Goal: Task Accomplishment & Management: Use online tool/utility

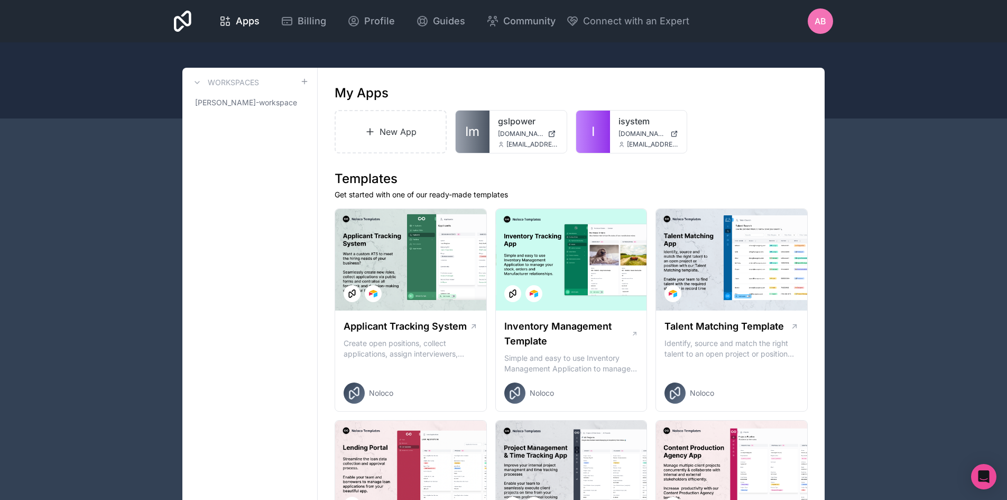
click at [822, 17] on span "AB" at bounding box center [821, 21] width 12 height 13
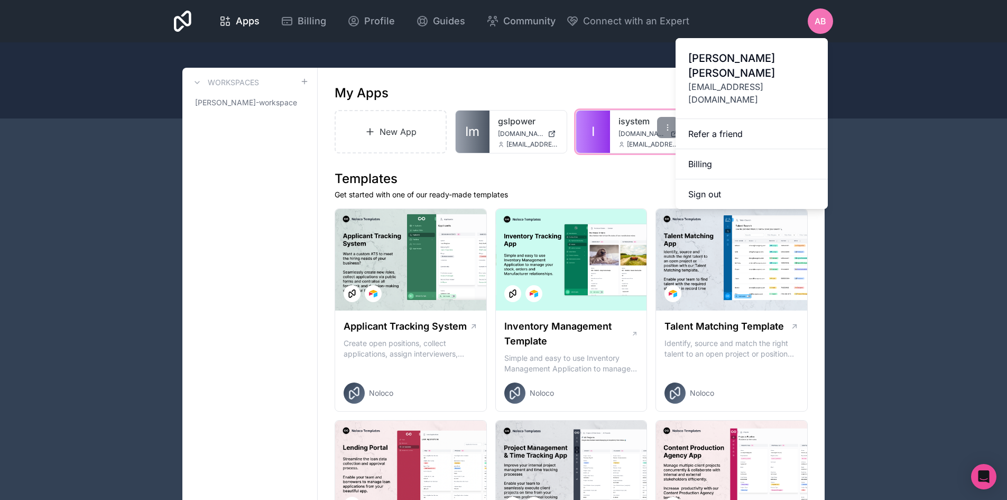
click at [629, 134] on span "[DOMAIN_NAME]" at bounding box center [643, 134] width 48 height 8
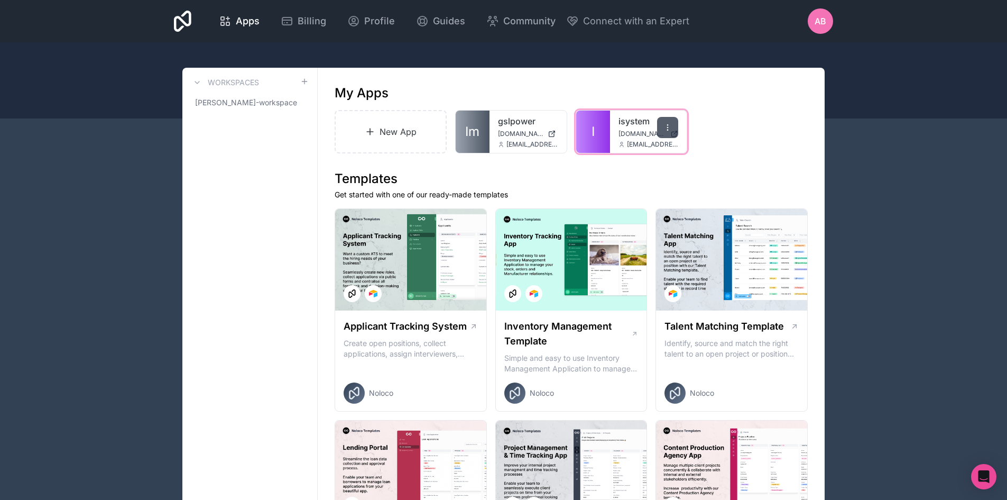
click at [668, 123] on div at bounding box center [667, 127] width 21 height 21
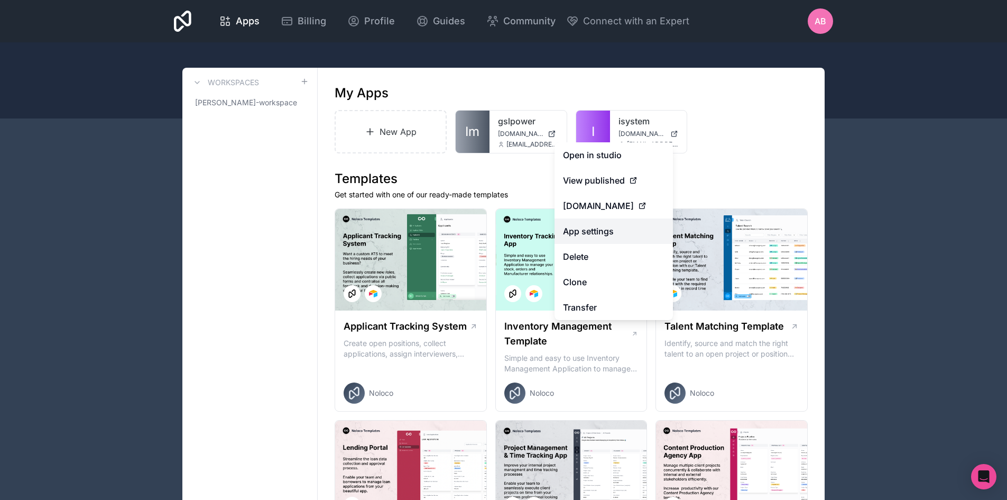
click at [617, 232] on link "App settings" at bounding box center [614, 230] width 118 height 25
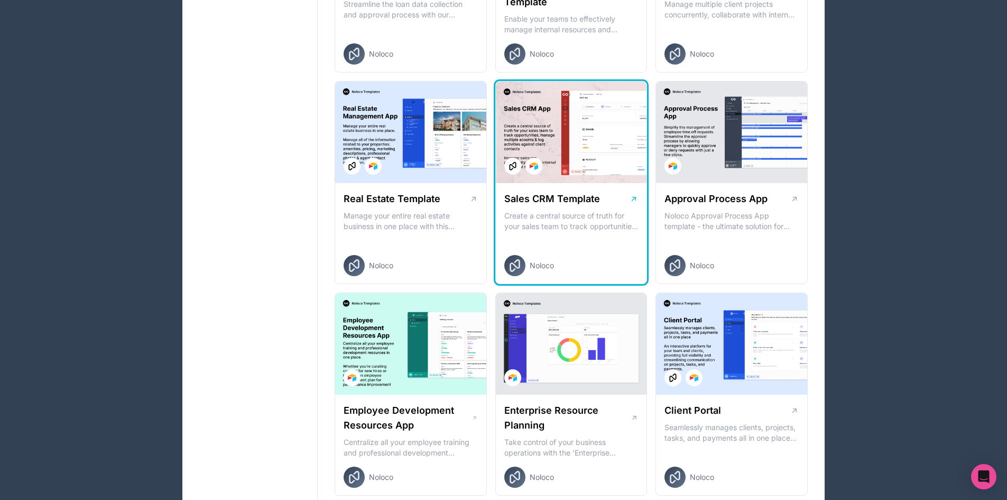
scroll to position [561, 0]
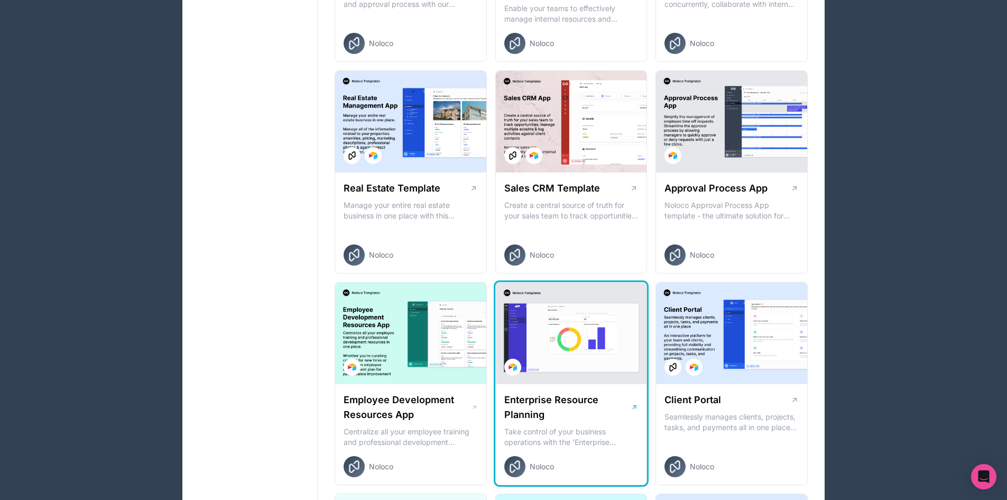
click at [581, 354] on div at bounding box center [571, 333] width 151 height 102
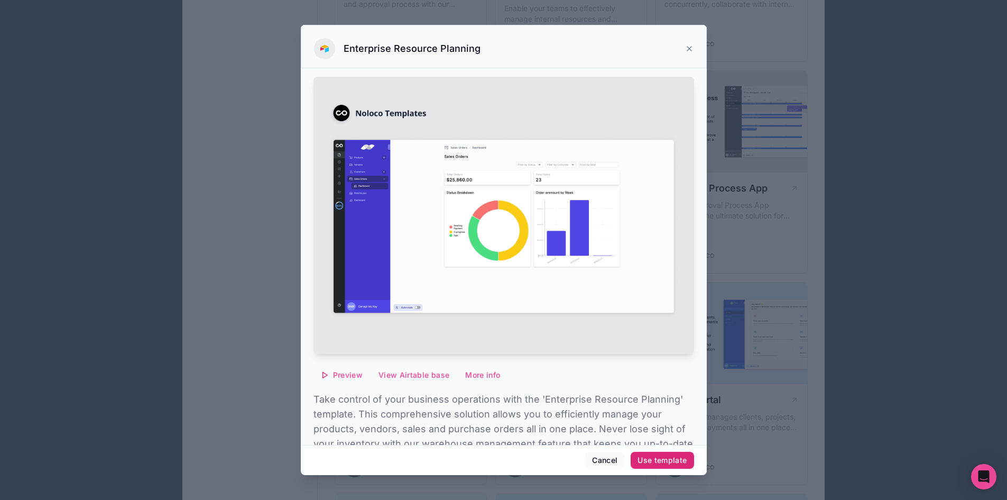
click at [675, 458] on div "Use template" at bounding box center [662, 460] width 49 height 10
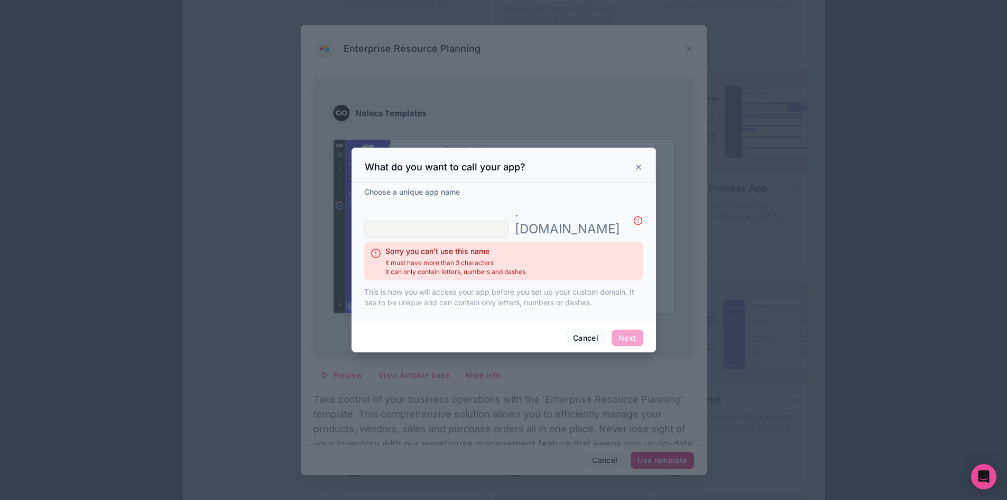
click at [675, 458] on div at bounding box center [503, 250] width 1007 height 500
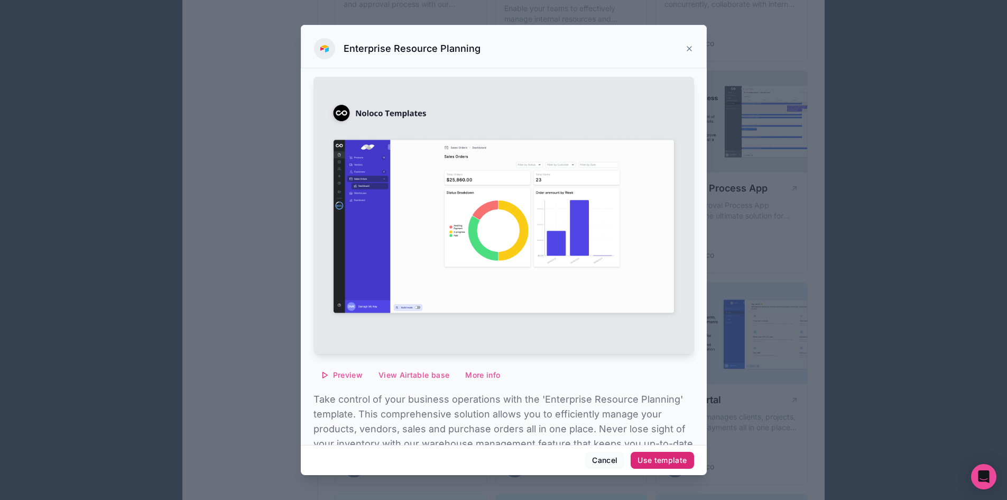
click at [668, 456] on div "Use template" at bounding box center [662, 460] width 49 height 10
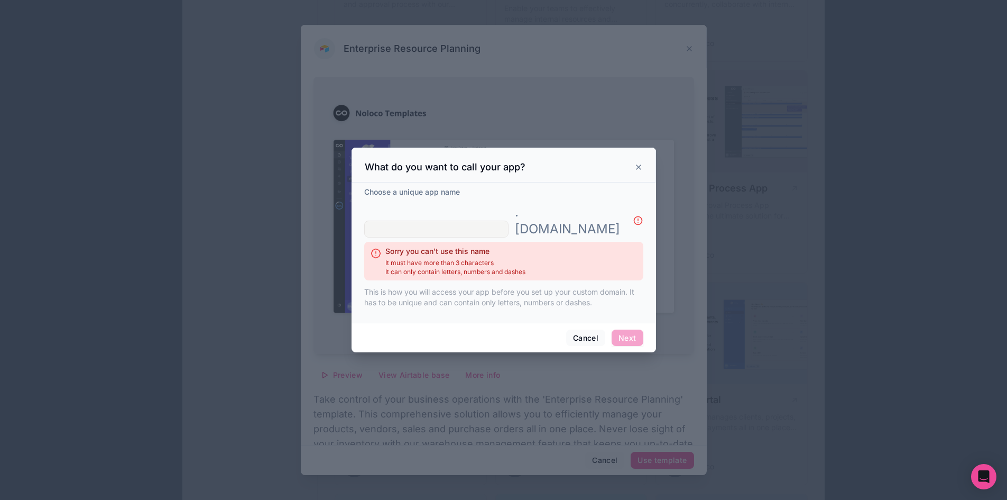
click at [509, 224] on input "text" at bounding box center [436, 229] width 144 height 17
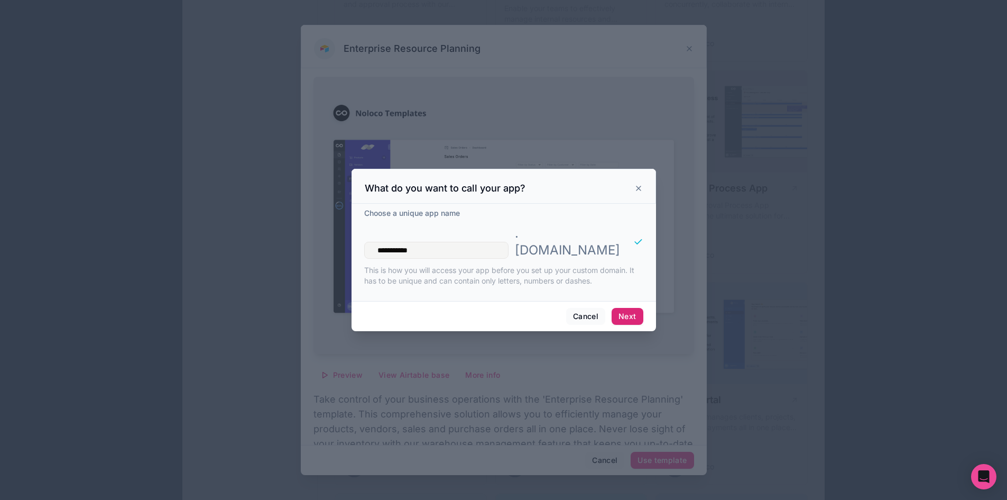
type input "**********"
click at [632, 308] on button "Next" at bounding box center [627, 316] width 31 height 17
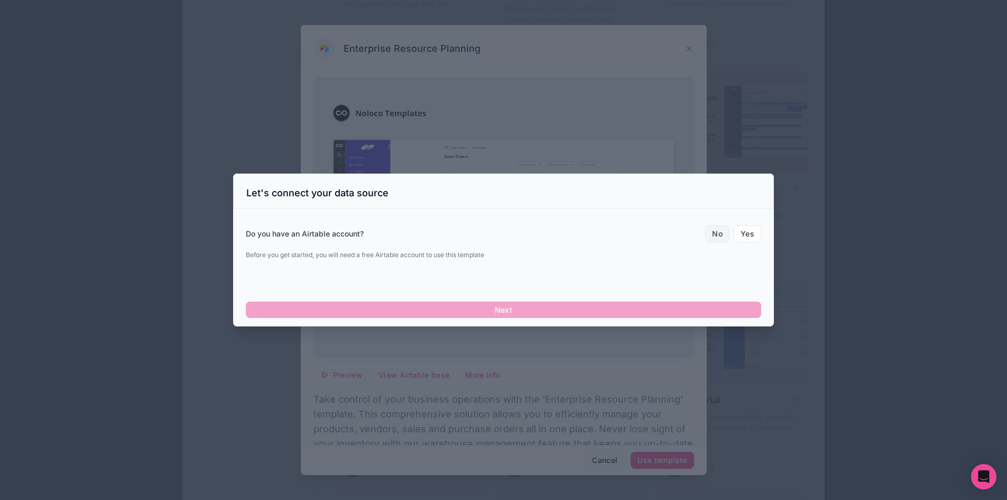
click at [717, 234] on button "No" at bounding box center [717, 233] width 24 height 17
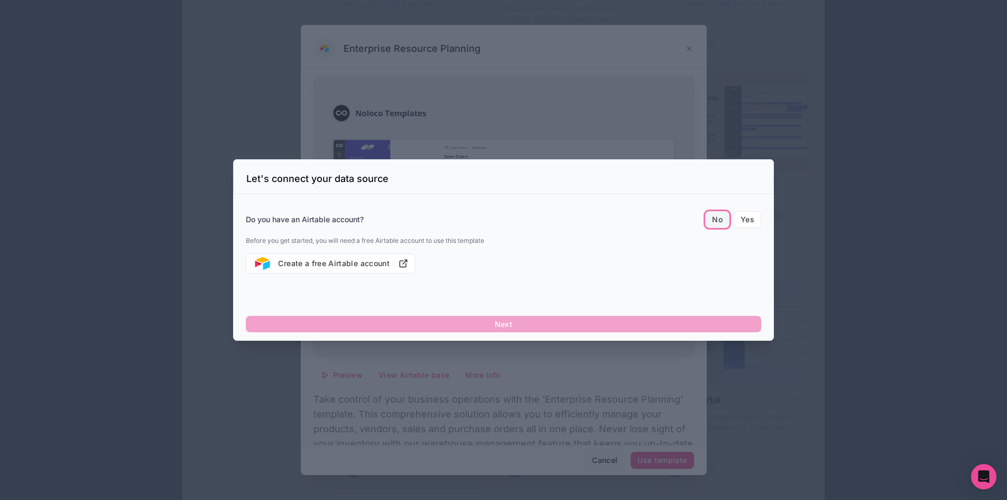
click at [714, 225] on button "No" at bounding box center [717, 219] width 24 height 17
click at [716, 217] on button "No" at bounding box center [717, 219] width 24 height 17
click at [718, 217] on button "No" at bounding box center [717, 219] width 24 height 17
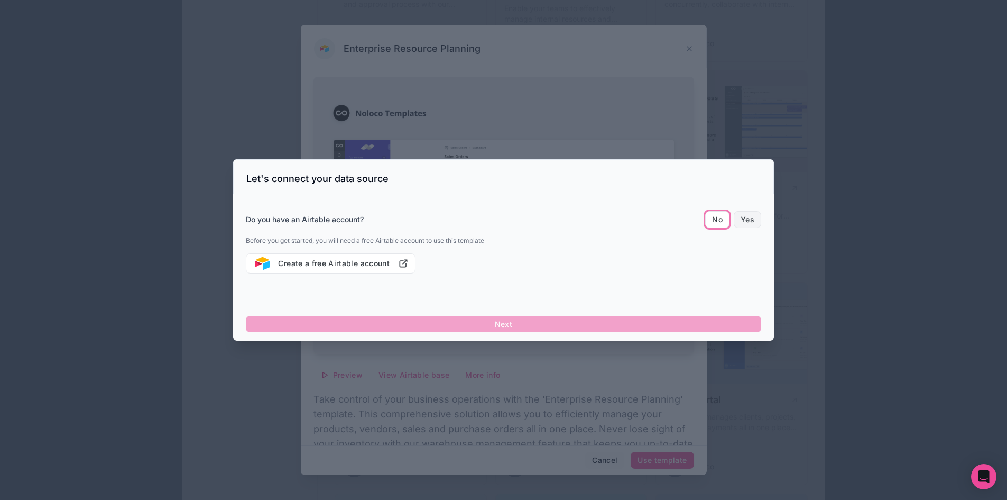
click at [755, 217] on button "Yes" at bounding box center [747, 219] width 27 height 17
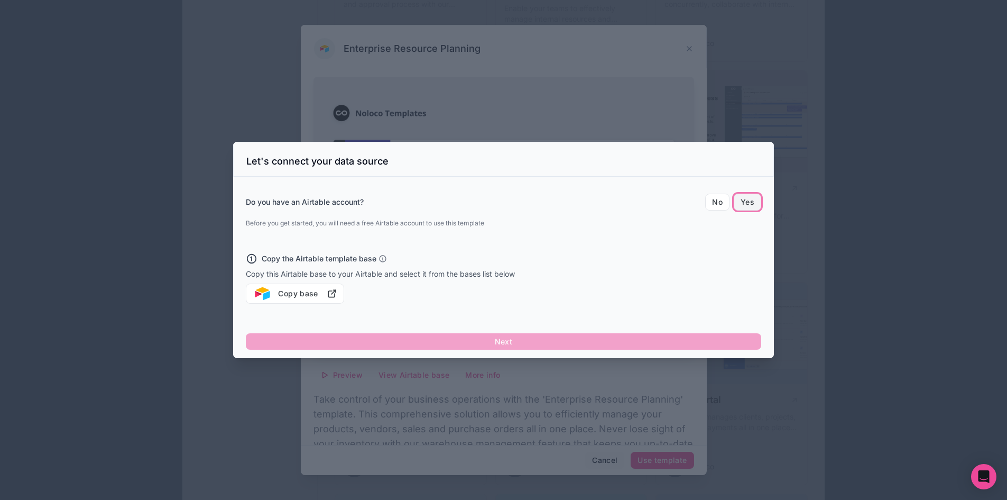
click at [744, 202] on button "Yes" at bounding box center [747, 202] width 27 height 17
click at [313, 293] on button "Copy base" at bounding box center [295, 293] width 98 height 20
